Goal: Task Accomplishment & Management: Use online tool/utility

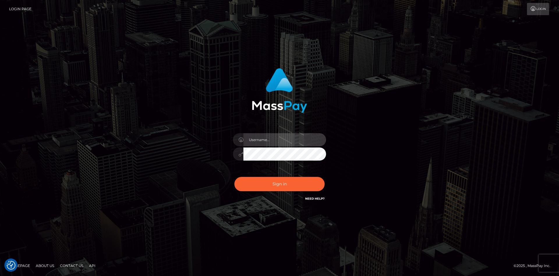
type input "faisal_uplift"
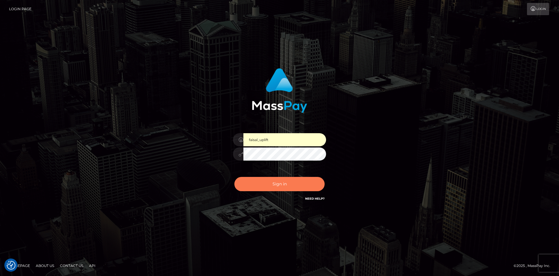
click at [278, 187] on button "Sign in" at bounding box center [280, 184] width 90 height 14
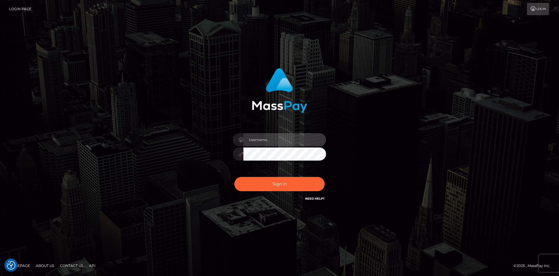
click at [254, 136] on input "text" at bounding box center [285, 139] width 83 height 13
type input "faisal_uplift"
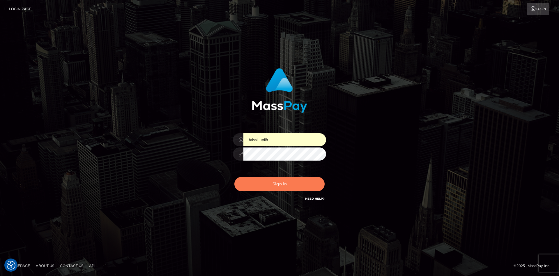
click at [269, 184] on button "Sign in" at bounding box center [280, 184] width 90 height 14
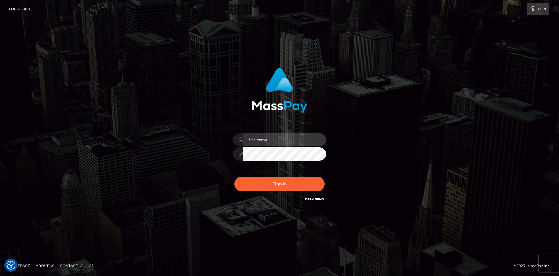
click at [270, 142] on input "text" at bounding box center [285, 139] width 83 height 13
type input "faisal_uplift"
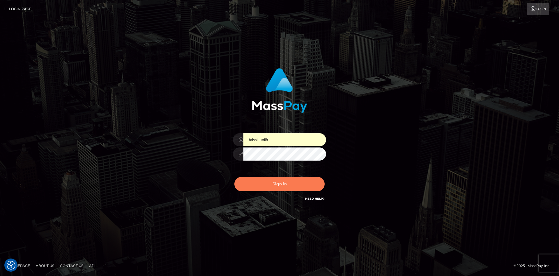
click at [281, 186] on button "Sign in" at bounding box center [280, 184] width 90 height 14
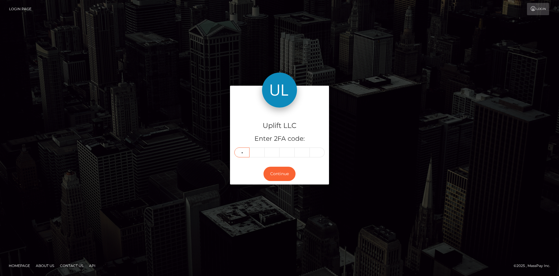
type input "6"
type input "4"
type input "1"
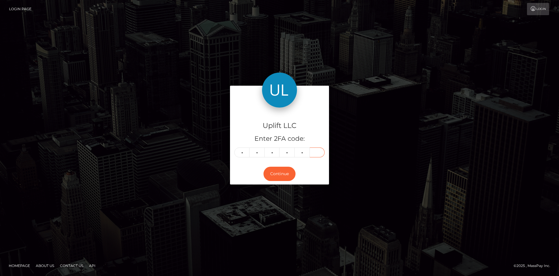
type input "5"
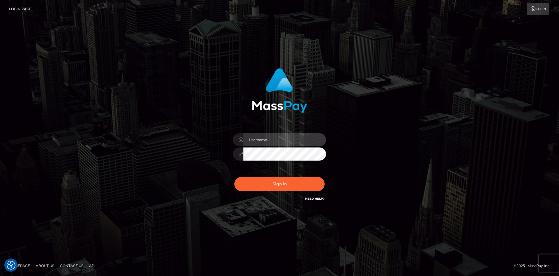
click at [271, 139] on input "text" at bounding box center [285, 139] width 83 height 13
type input "faisal_uplift"
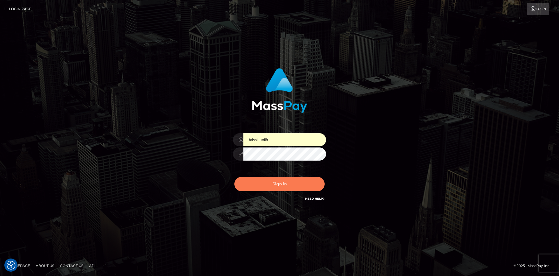
click at [281, 182] on button "Sign in" at bounding box center [280, 184] width 90 height 14
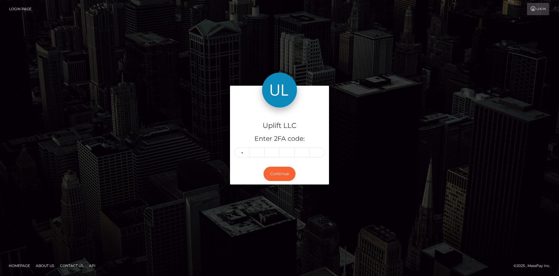
type input "6"
type input "4"
type input "1"
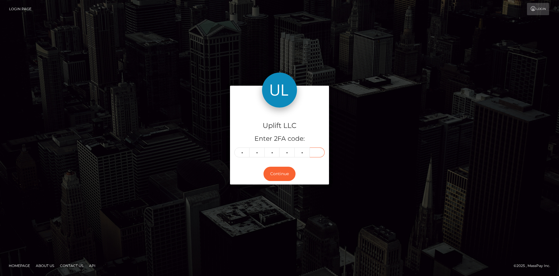
type input "5"
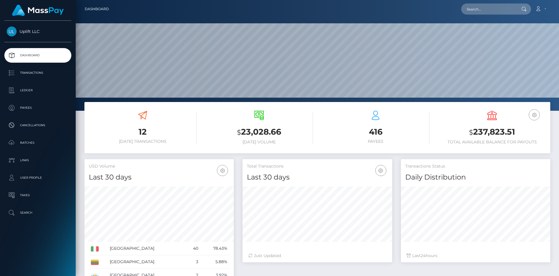
scroll to position [103, 149]
click at [36, 142] on p "Batches" at bounding box center [38, 142] width 62 height 9
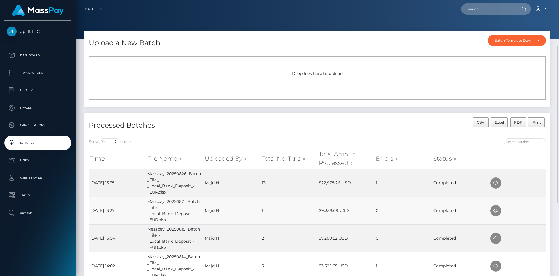
scroll to position [59, 0]
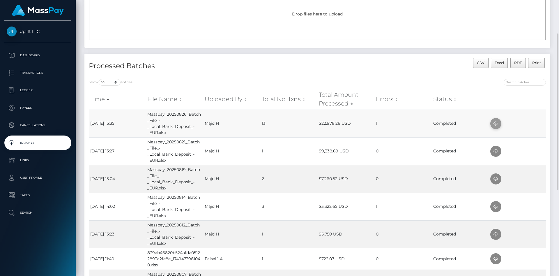
click at [497, 123] on icon at bounding box center [496, 123] width 7 height 7
click at [50, 70] on p "Transactions" at bounding box center [38, 72] width 62 height 9
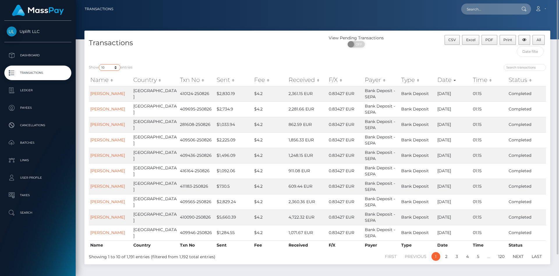
click at [99, 64] on select "10 25 50 100 250 500 1,000 3,500" at bounding box center [110, 67] width 22 height 7
select select "25"
click option "25" at bounding box center [0, 0] width 0 height 0
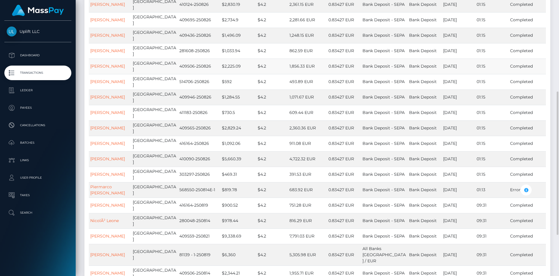
scroll to position [119, 0]
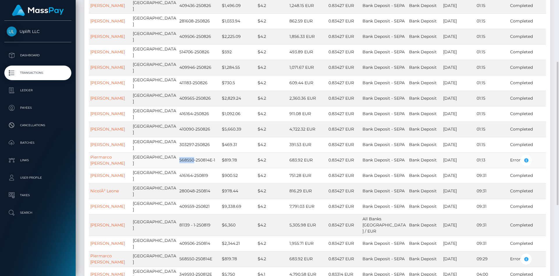
drag, startPoint x: 168, startPoint y: 161, endPoint x: 182, endPoint y: 160, distance: 14.3
click at [182, 160] on td "568550-250814E-1" at bounding box center [199, 159] width 43 height 15
copy td "568550"
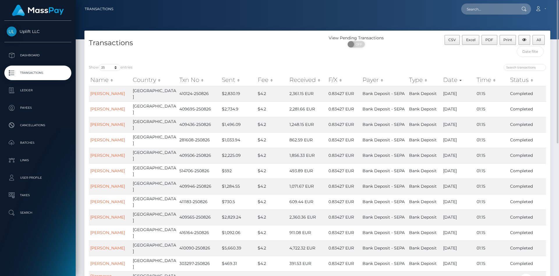
scroll to position [30, 0]
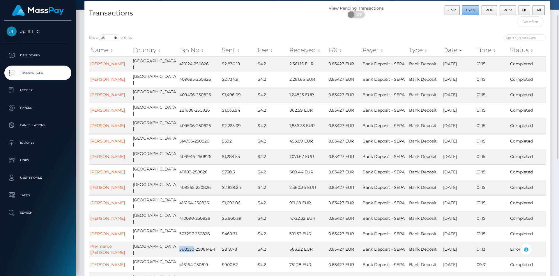
click at [475, 13] on button "Excel" at bounding box center [470, 10] width 17 height 10
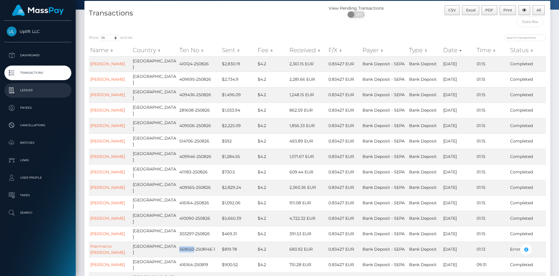
click at [48, 90] on p "Ledger" at bounding box center [38, 90] width 62 height 9
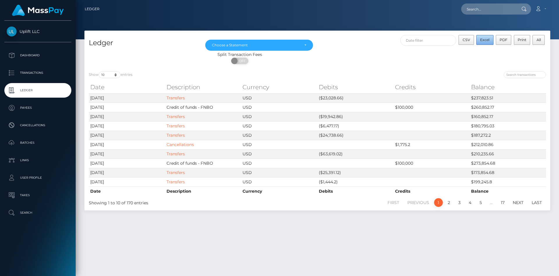
click at [486, 38] on span "Excel" at bounding box center [484, 40] width 9 height 4
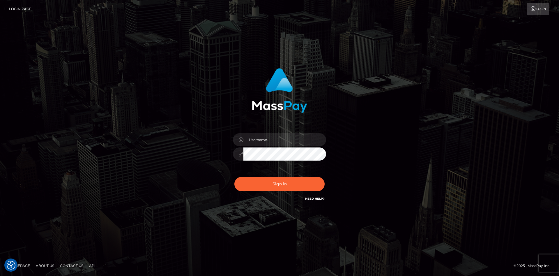
checkbox input "true"
